Goal: Information Seeking & Learning: Learn about a topic

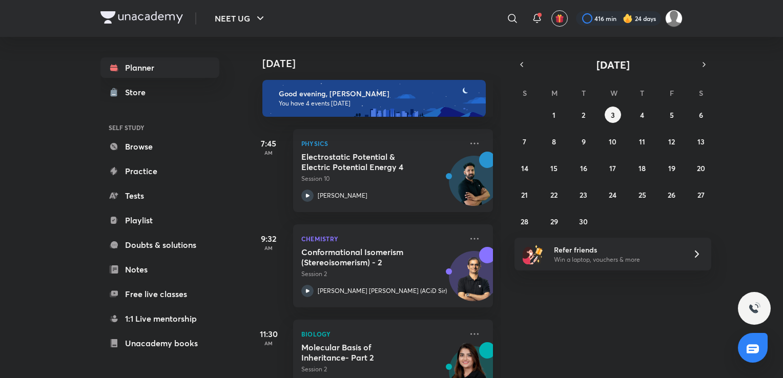
scroll to position [135, 10]
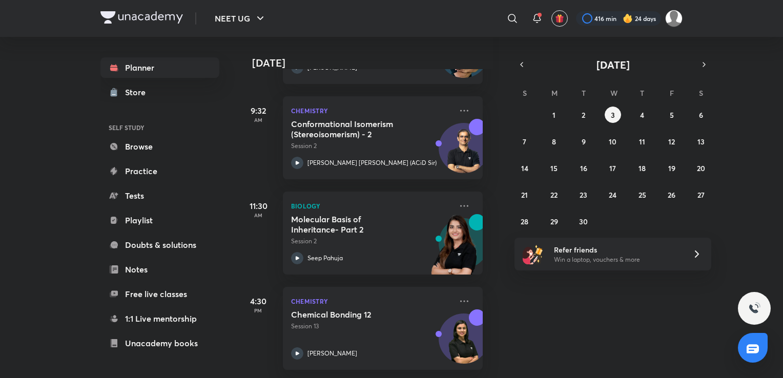
scroll to position [71, 10]
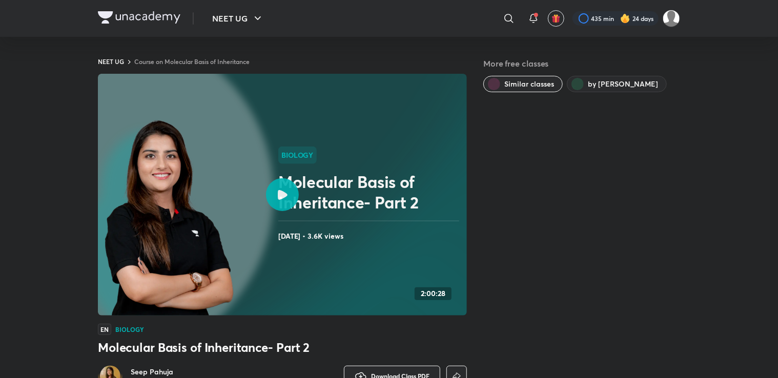
click at [276, 194] on div at bounding box center [282, 194] width 33 height 33
